Goal: Task Accomplishment & Management: Complete application form

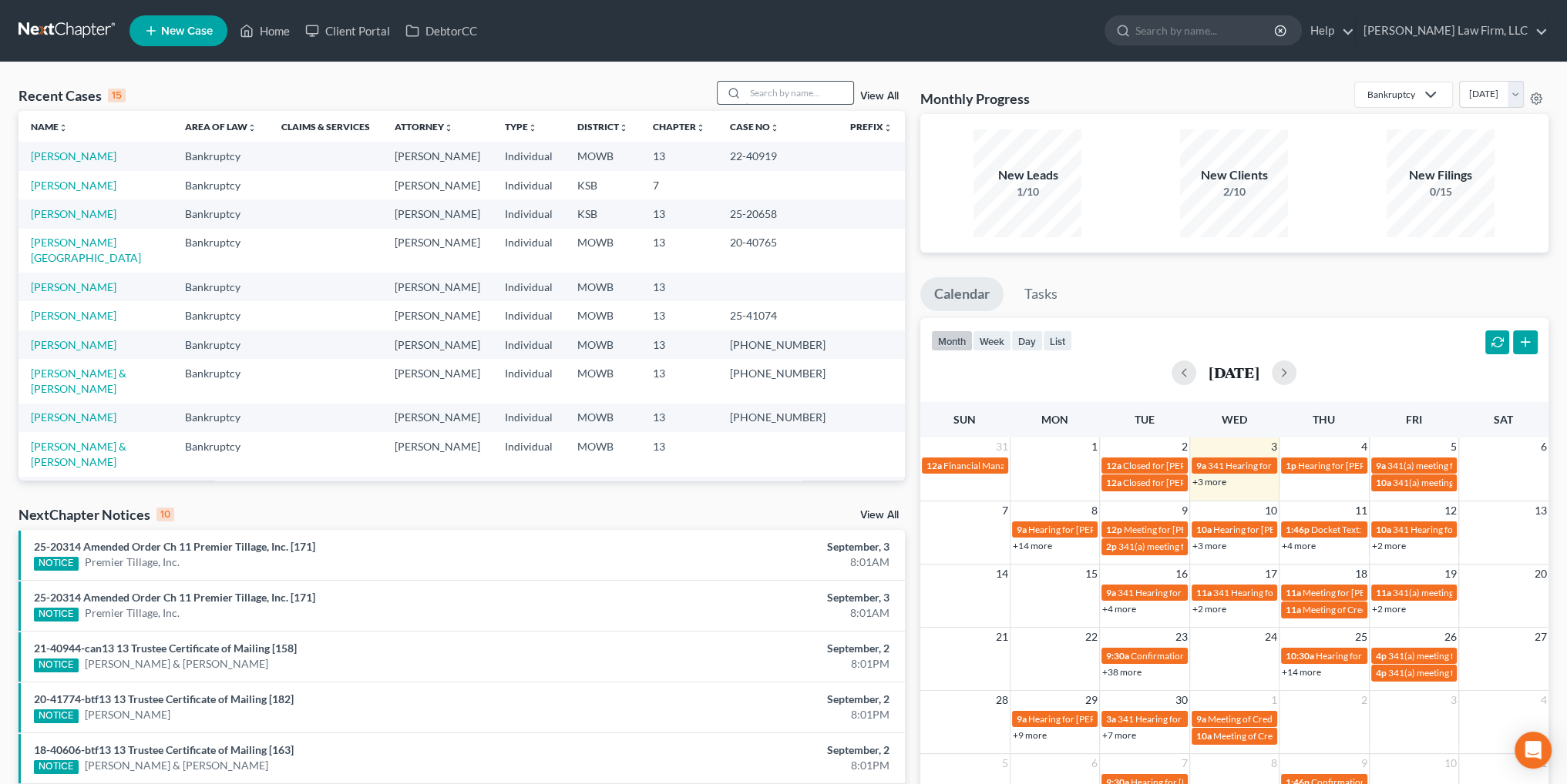
click at [774, 100] on input "search" at bounding box center [799, 93] width 108 height 22
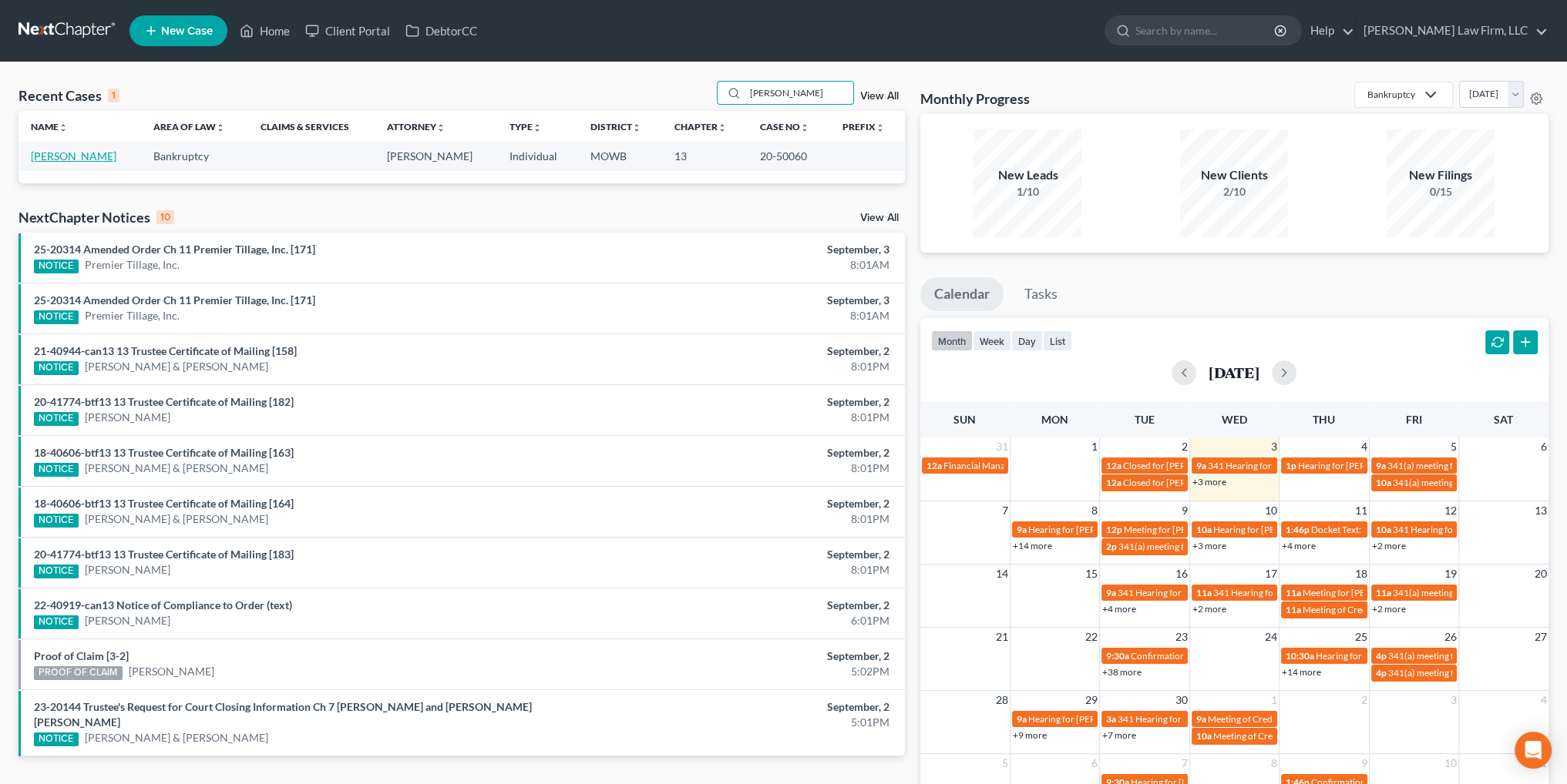
type input "[PERSON_NAME]"
click at [60, 159] on link "[PERSON_NAME]" at bounding box center [73, 156] width 85 height 13
select select "6"
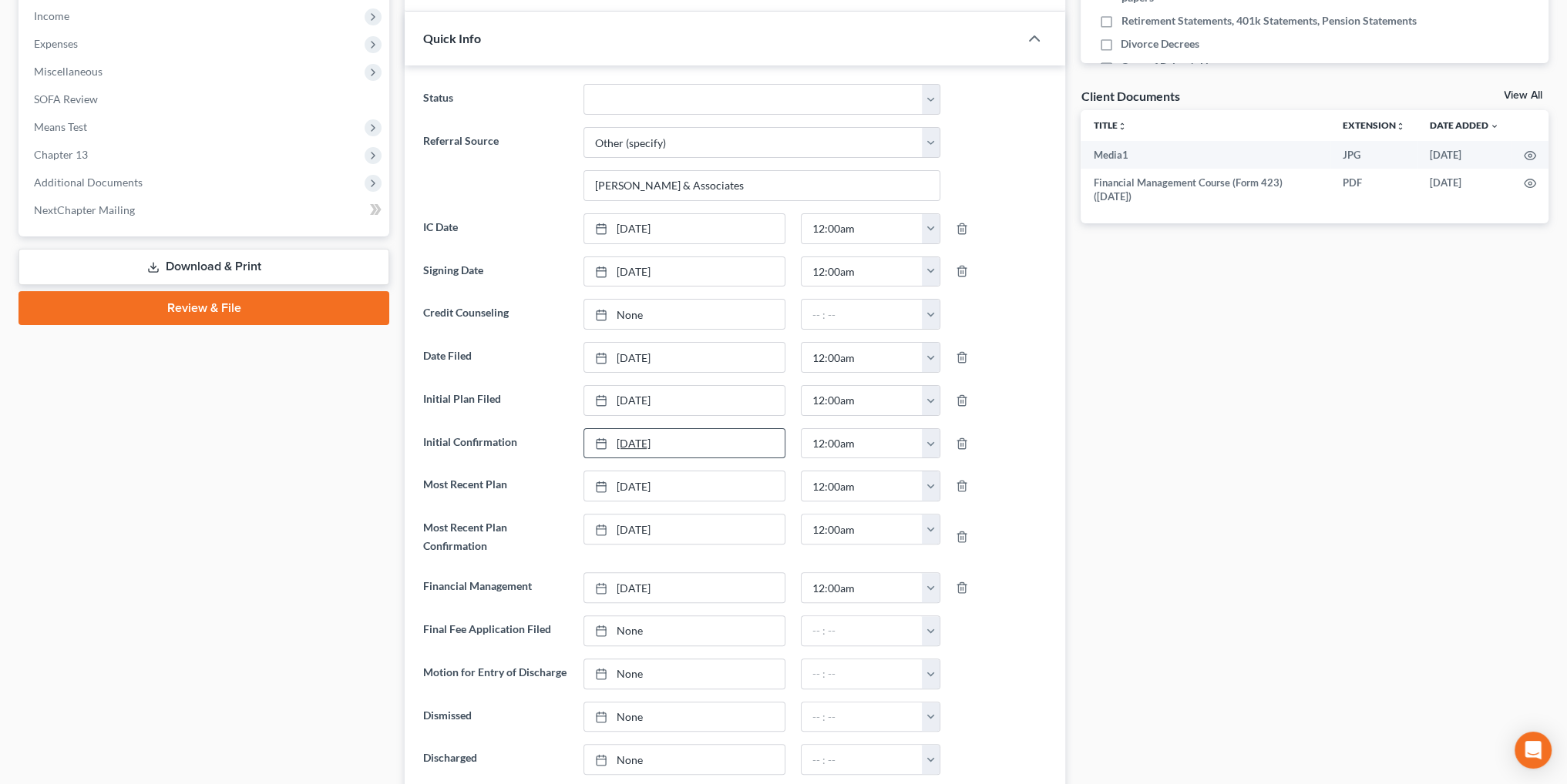
scroll to position [540, 0]
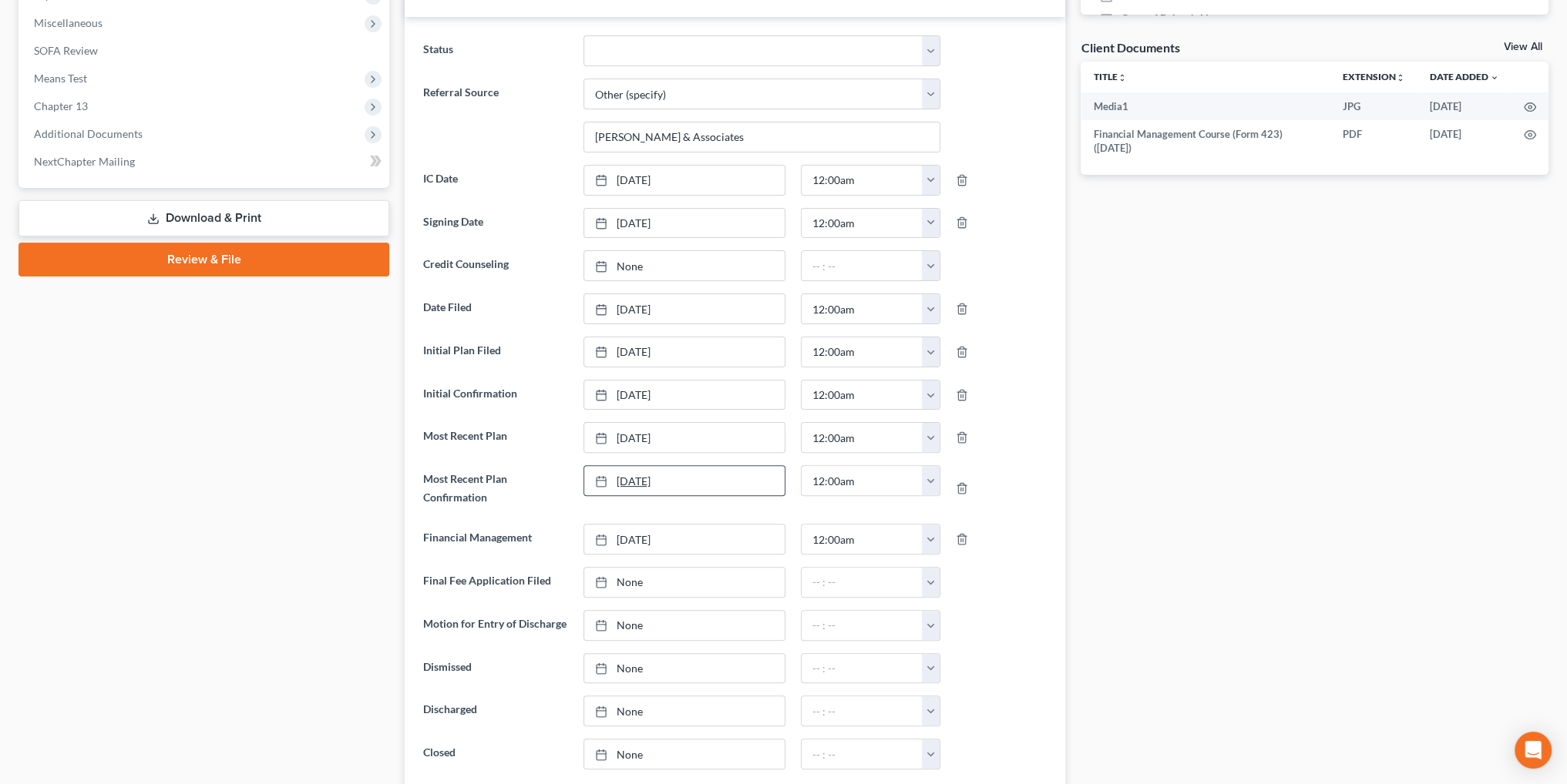
click at [648, 476] on link "[DATE]" at bounding box center [685, 480] width 201 height 29
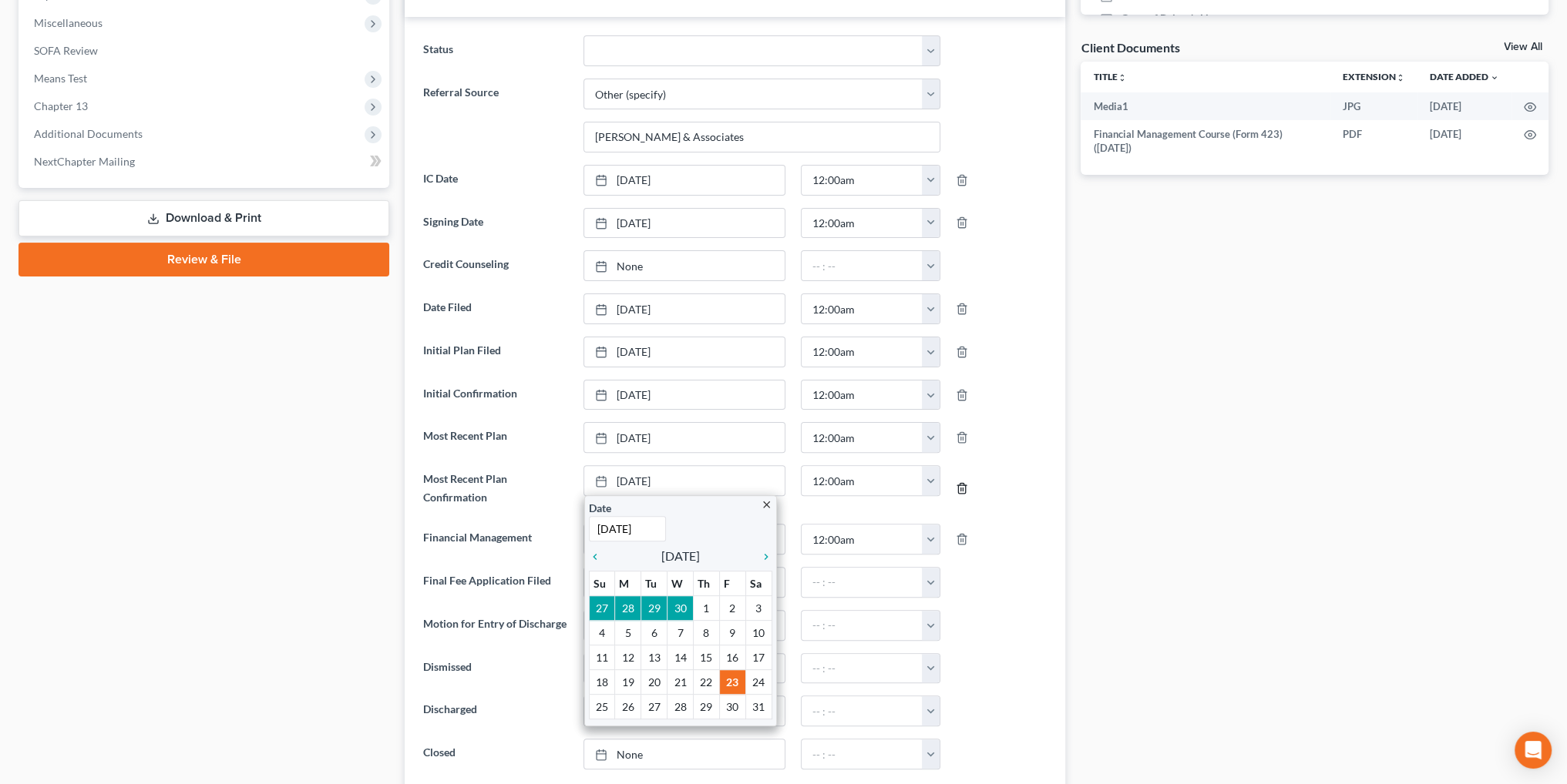
click at [959, 484] on icon "button" at bounding box center [963, 489] width 7 height 10
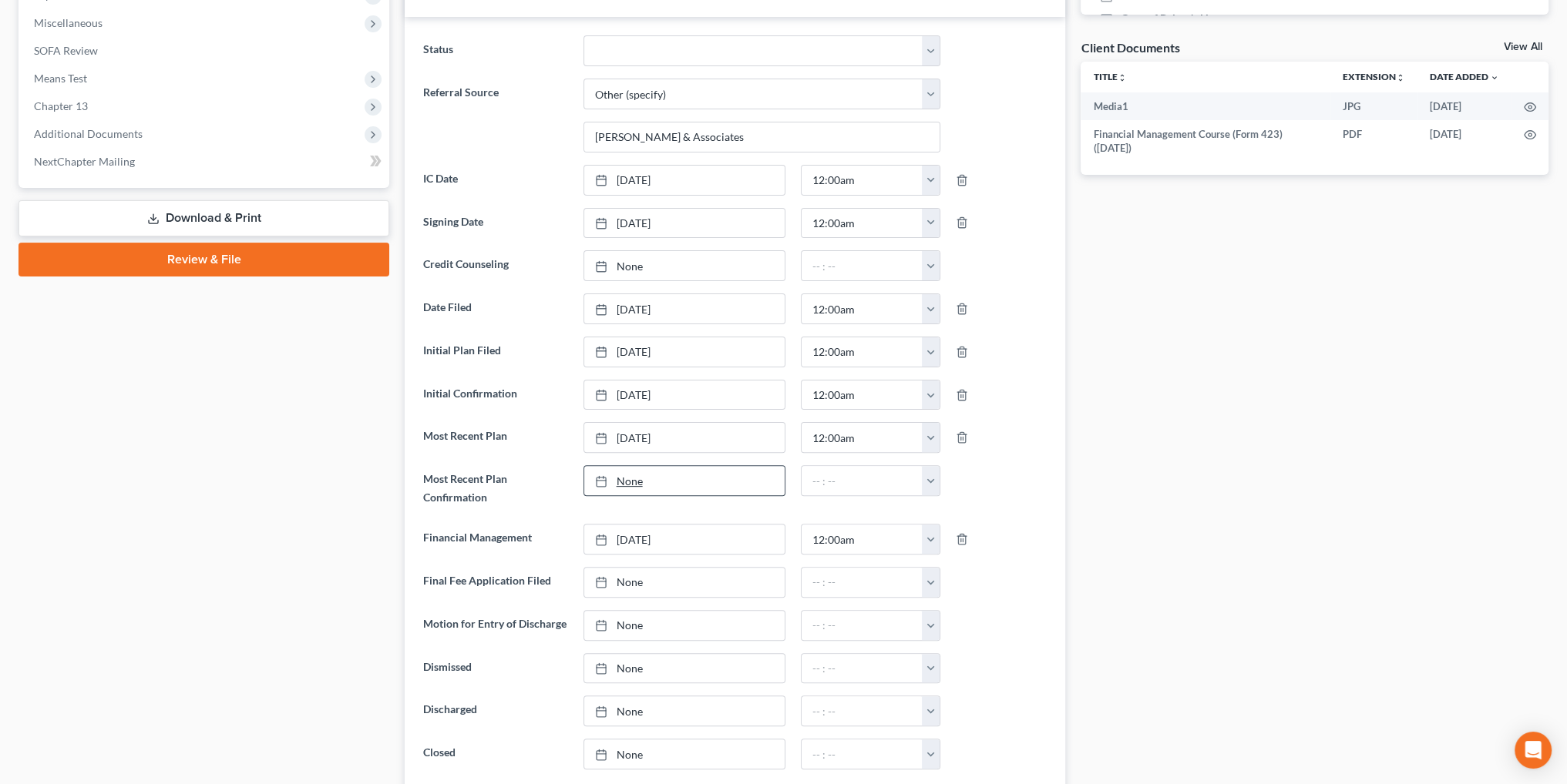
click at [631, 476] on link "None" at bounding box center [685, 480] width 201 height 29
type input "[DATE]"
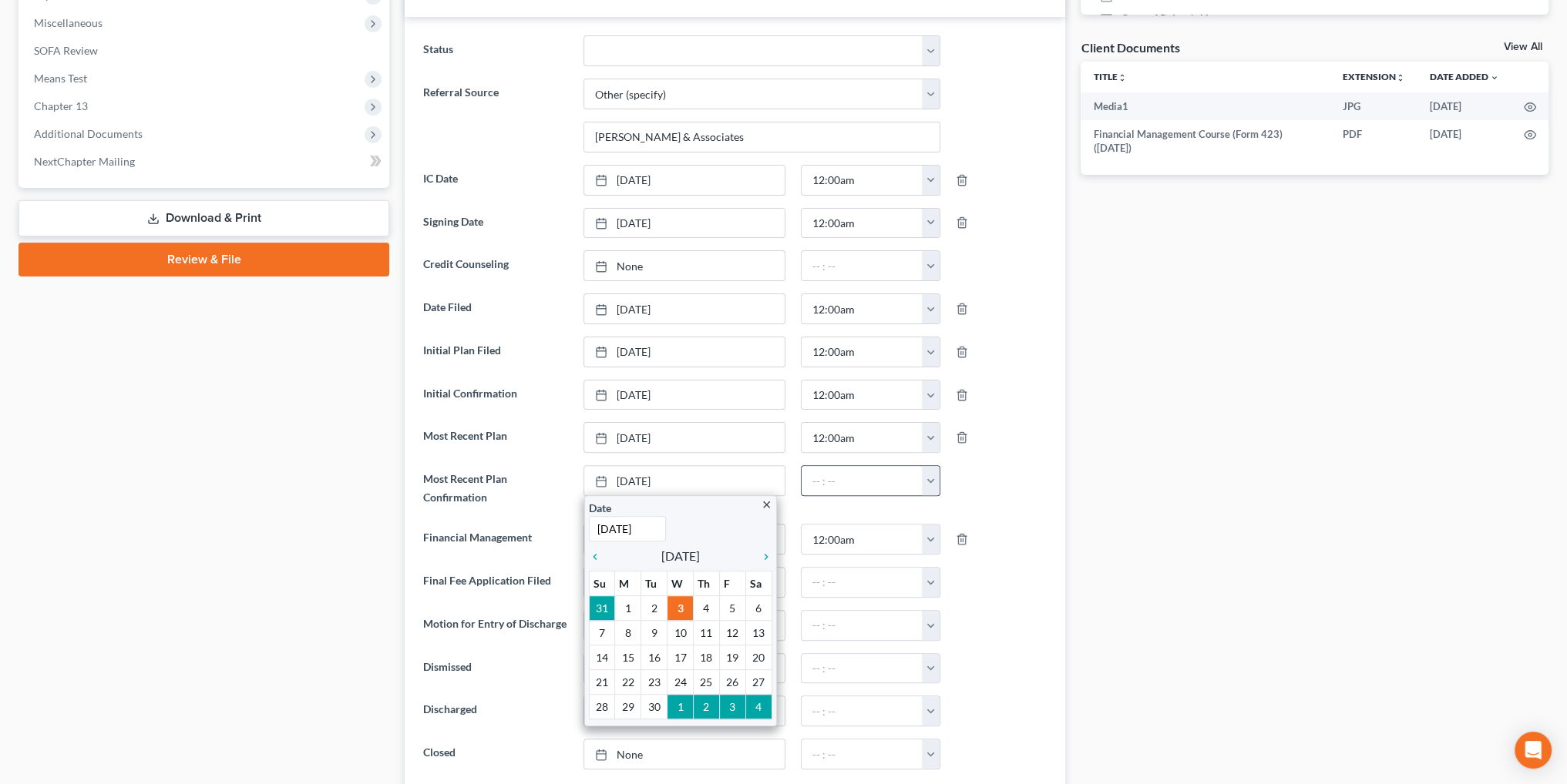
click at [932, 482] on button "button" at bounding box center [930, 480] width 17 height 29
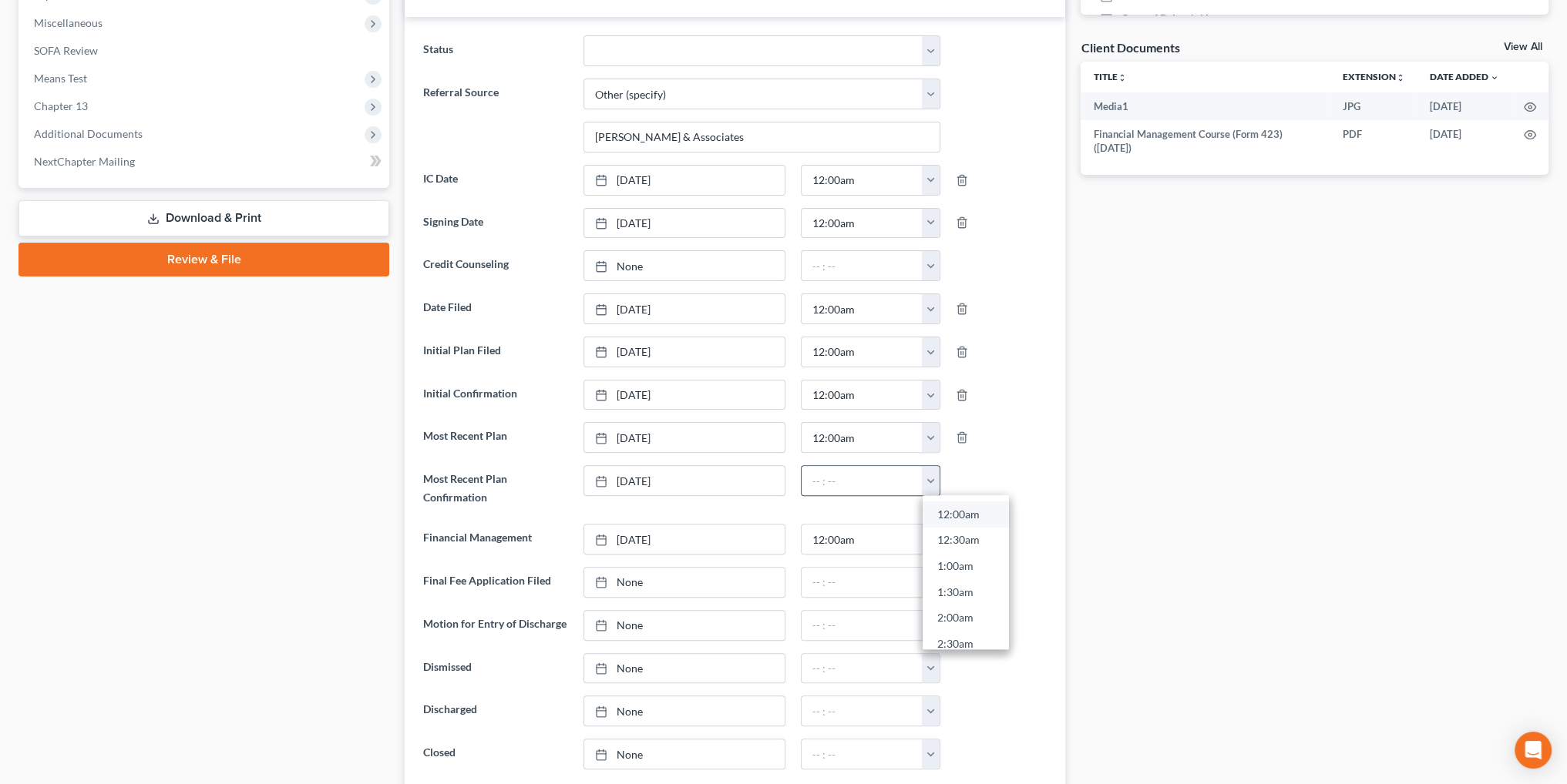
click at [949, 508] on link "12:00am" at bounding box center [966, 515] width 86 height 27
type input "12:00am"
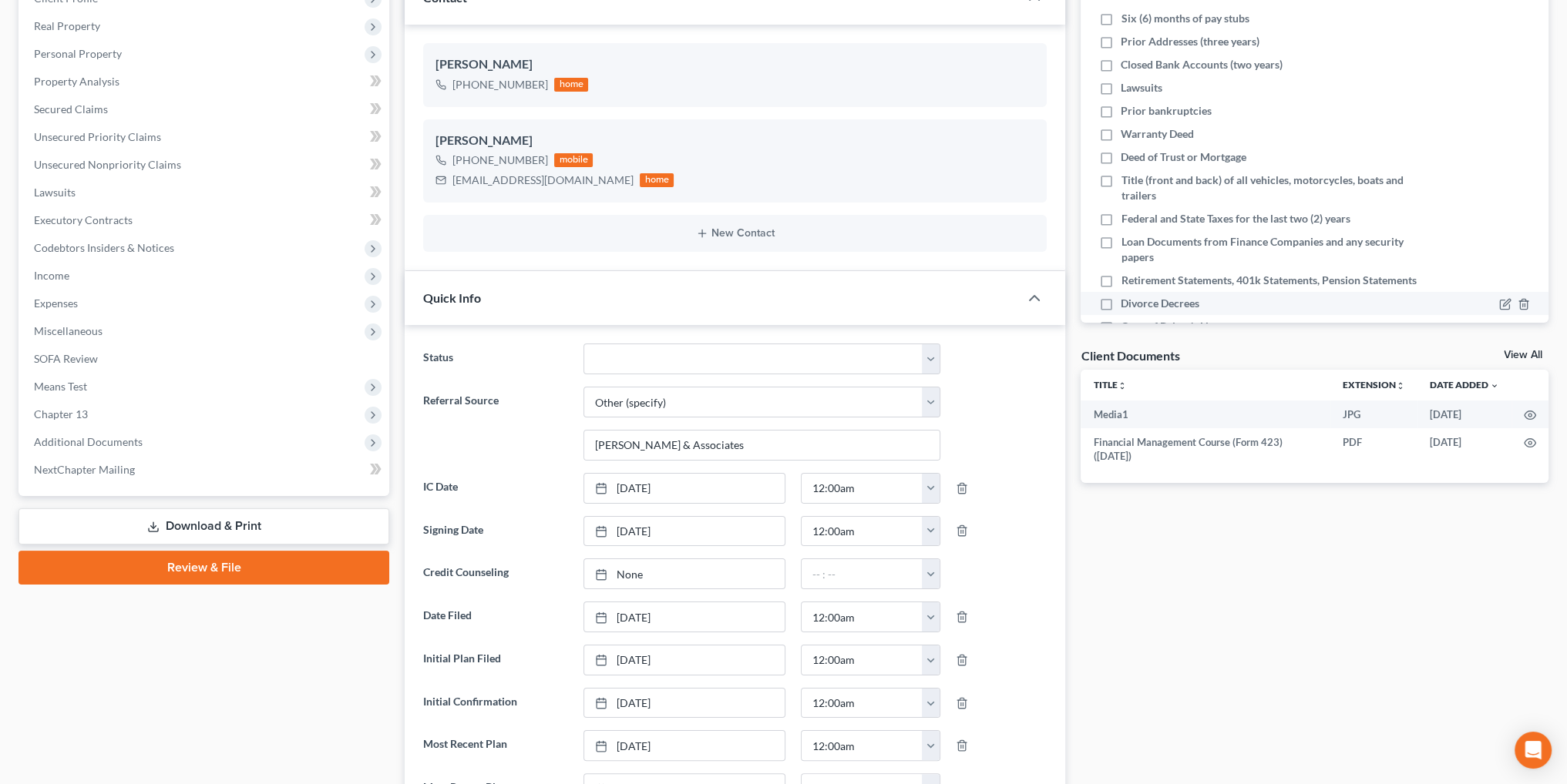
scroll to position [0, 0]
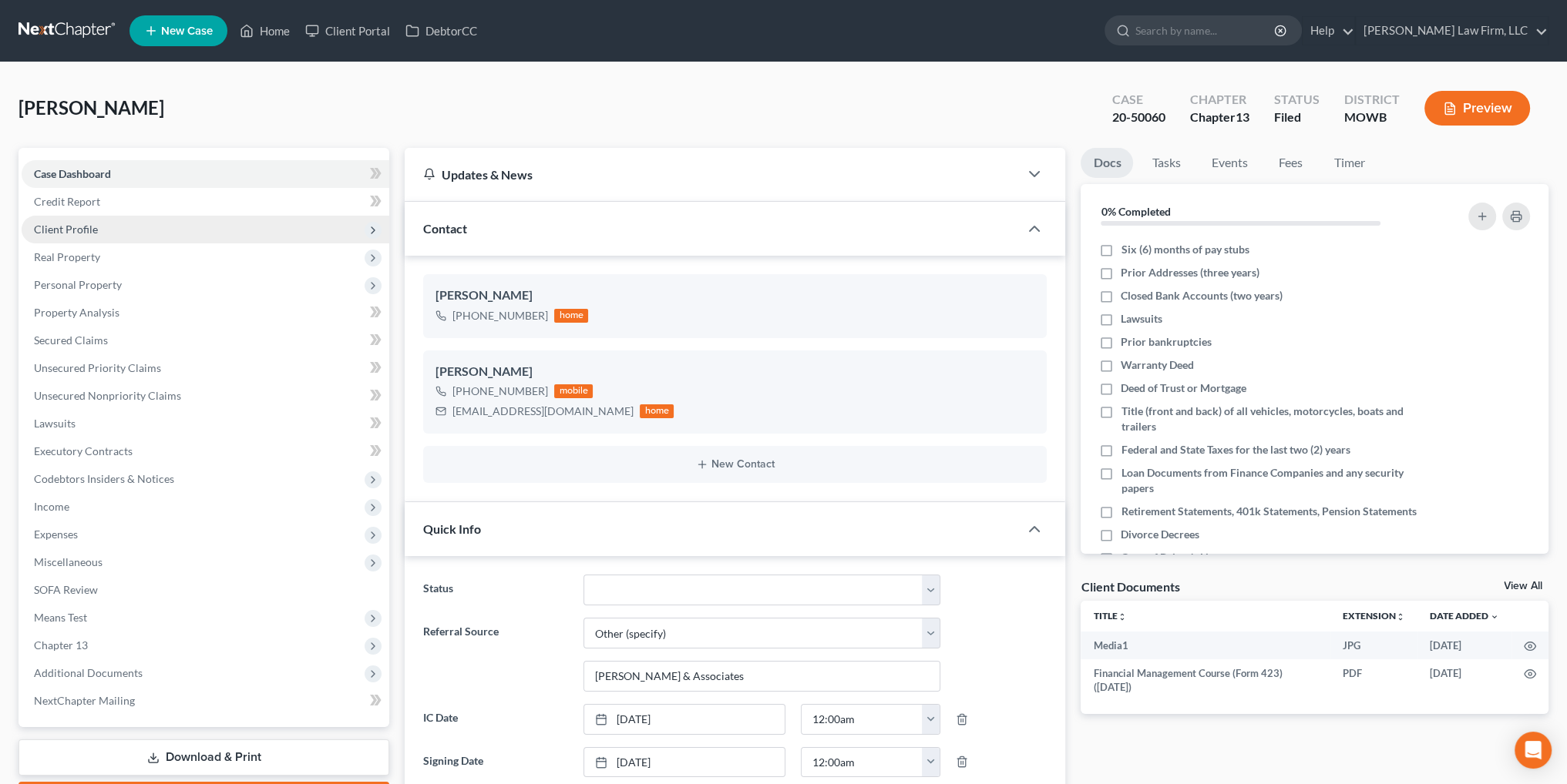
click at [65, 224] on span "Client Profile" at bounding box center [65, 230] width 64 height 13
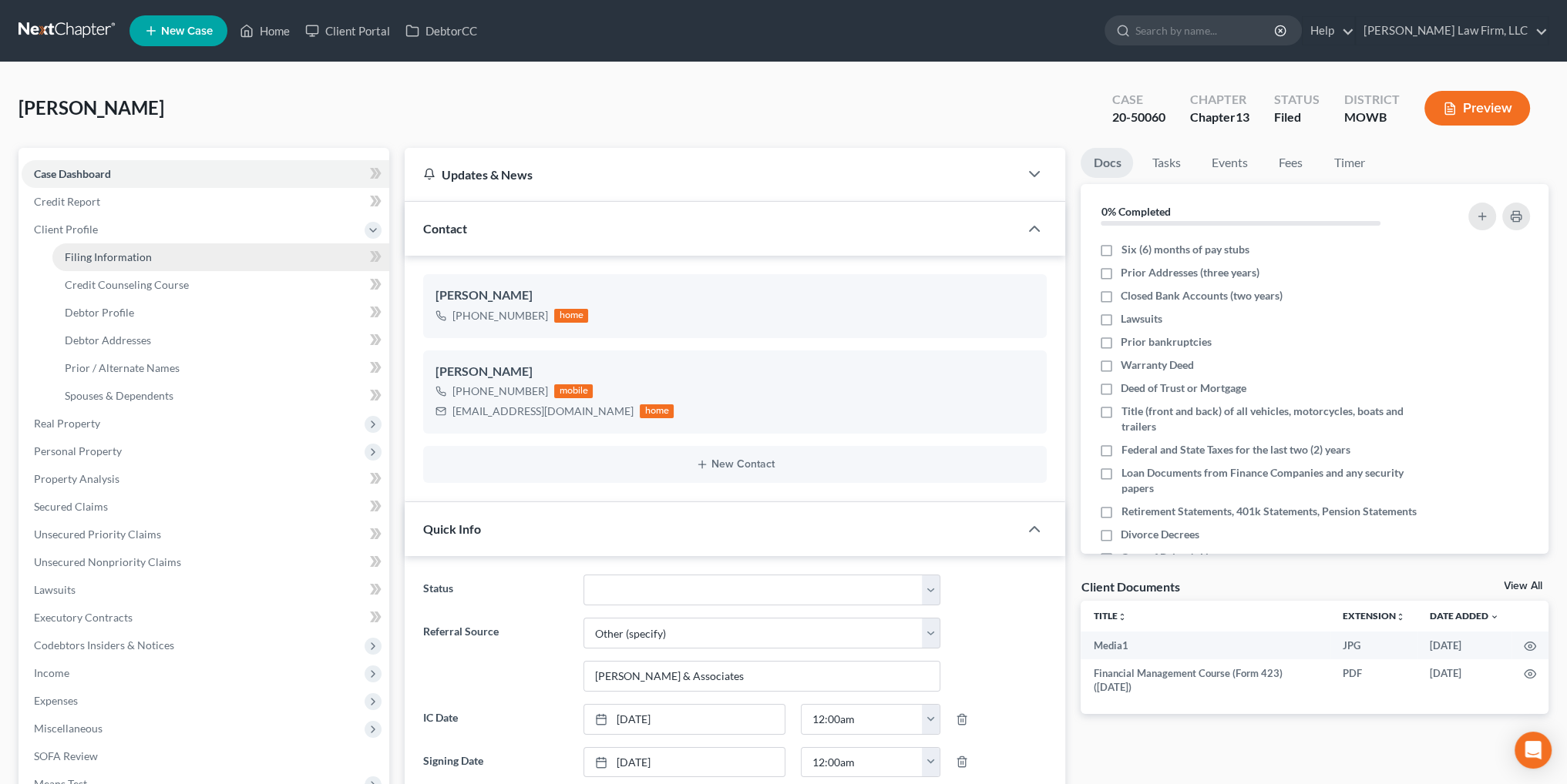
click at [99, 254] on span "Filing Information" at bounding box center [108, 257] width 87 height 13
select select "1"
select select "0"
select select "3"
select select "26"
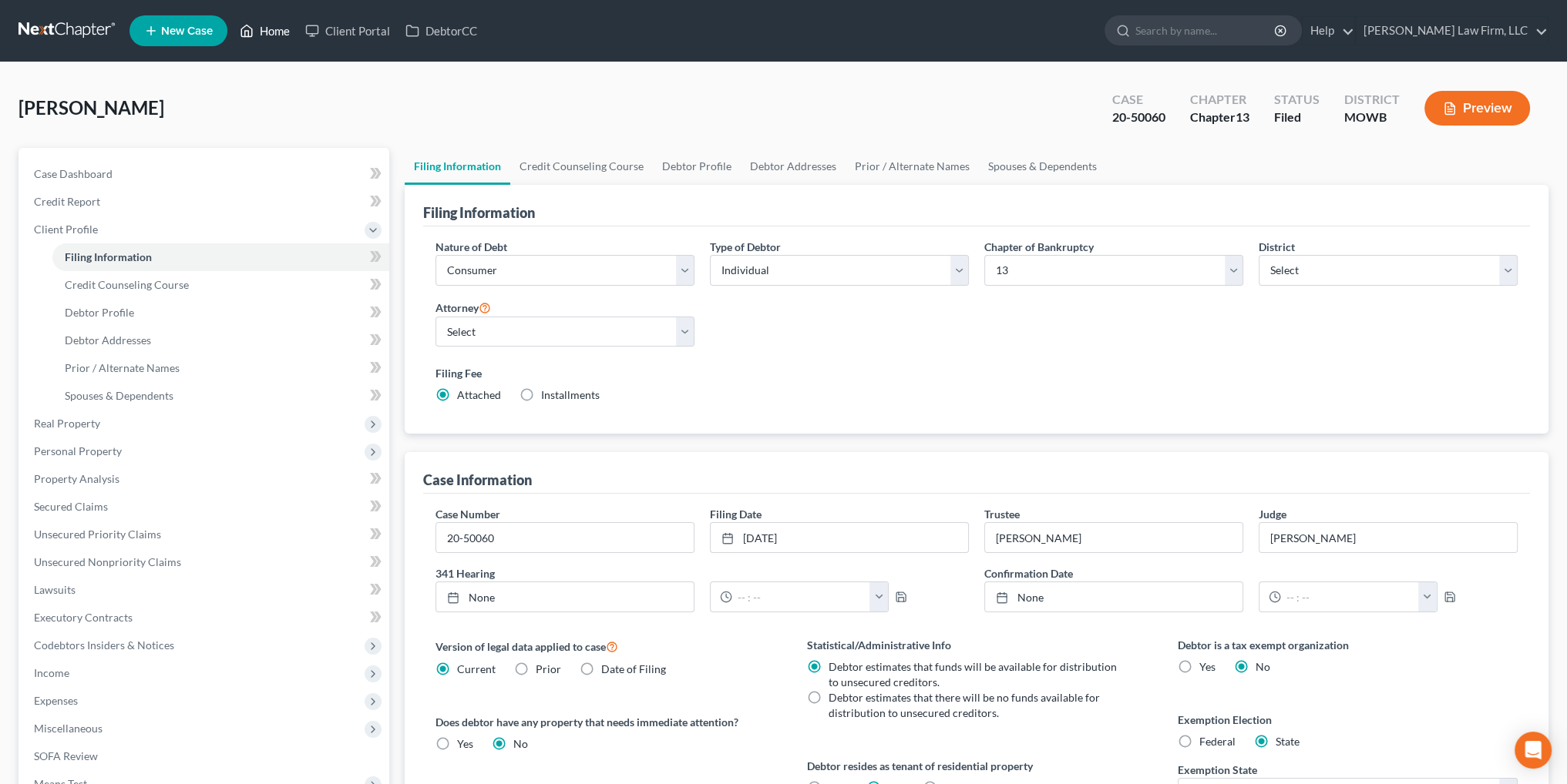
click at [274, 28] on link "Home" at bounding box center [264, 30] width 65 height 27
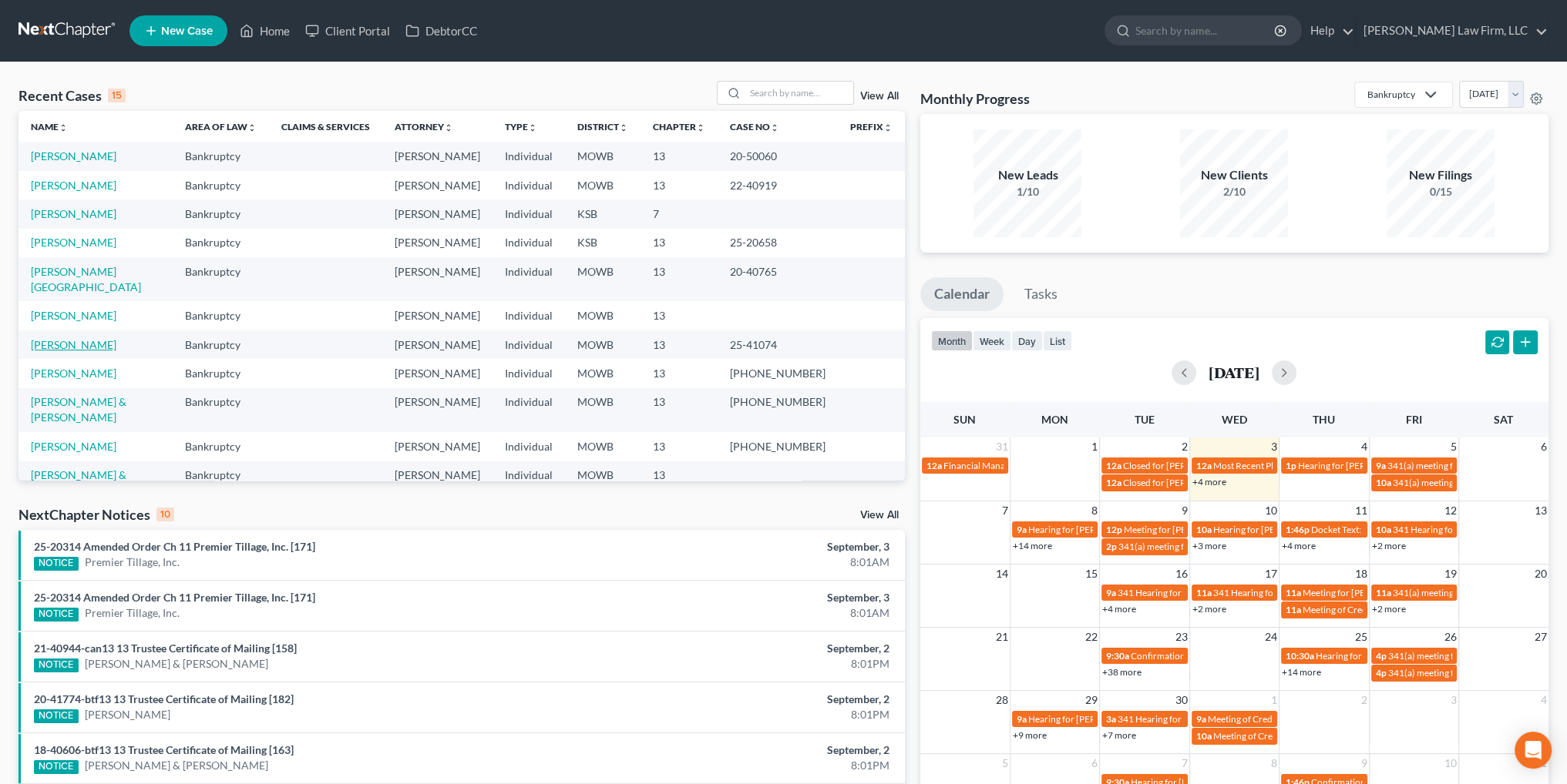
click at [63, 338] on link "[PERSON_NAME]" at bounding box center [73, 345] width 85 height 13
select select "4"
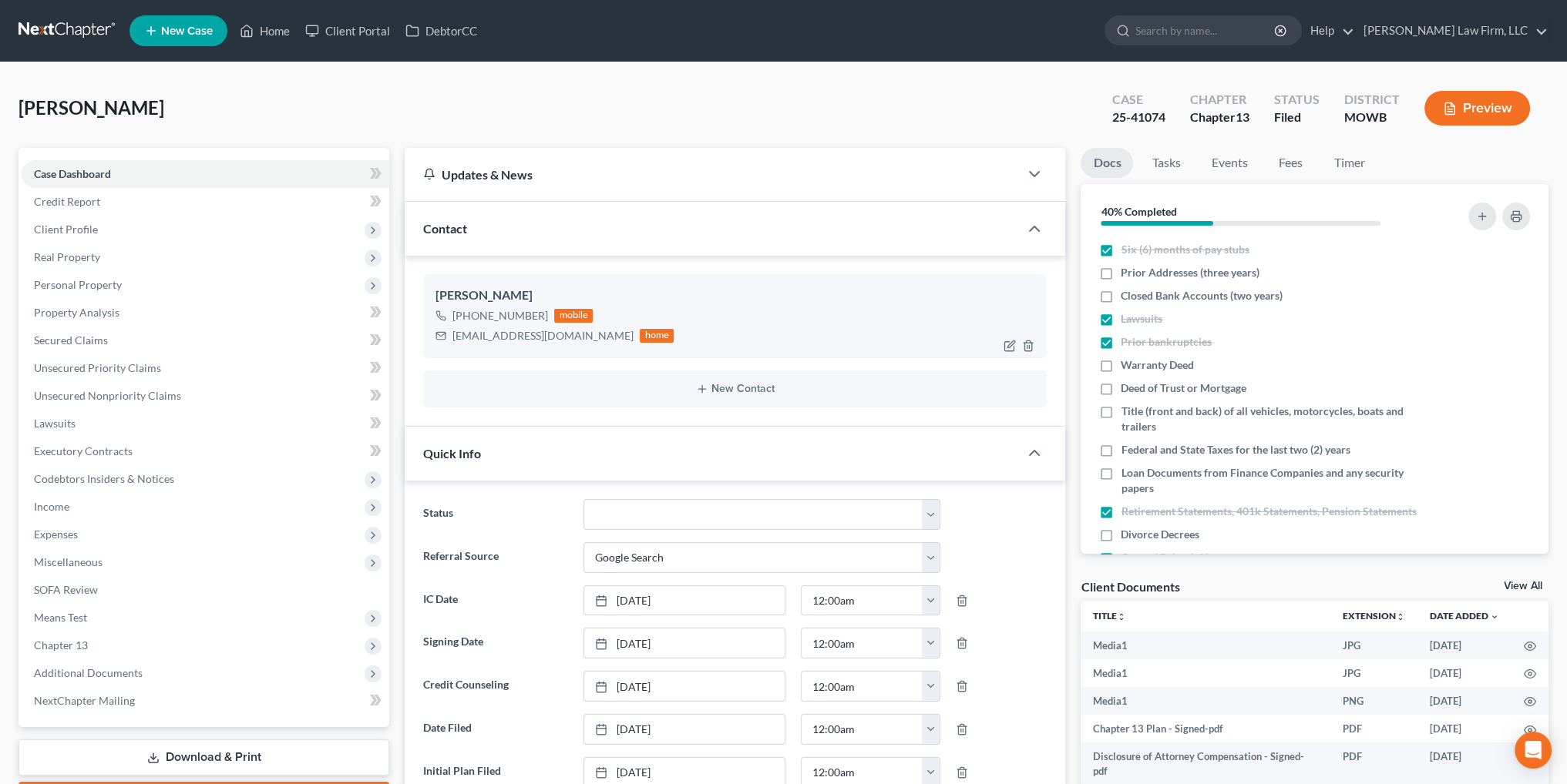
scroll to position [10055, 0]
drag, startPoint x: 555, startPoint y: 334, endPoint x: 454, endPoint y: 336, distance: 101.0
click at [454, 336] on div "[EMAIL_ADDRESS][DOMAIN_NAME]" at bounding box center [543, 336] width 181 height 16
copy div "[EMAIL_ADDRESS][DOMAIN_NAME]"
click at [278, 29] on link "Home" at bounding box center [264, 30] width 65 height 27
